Goal: Download file/media

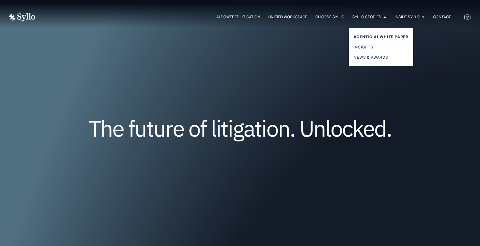
click at [370, 37] on span "Agentic AI White Paper" at bounding box center [381, 37] width 55 height 8
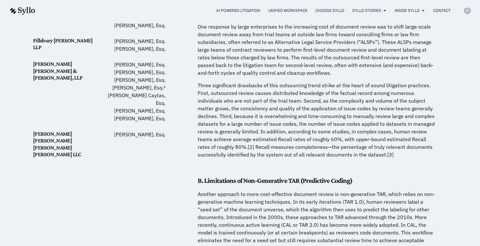
scroll to position [452, 0]
